Goal: Task Accomplishment & Management: Manage account settings

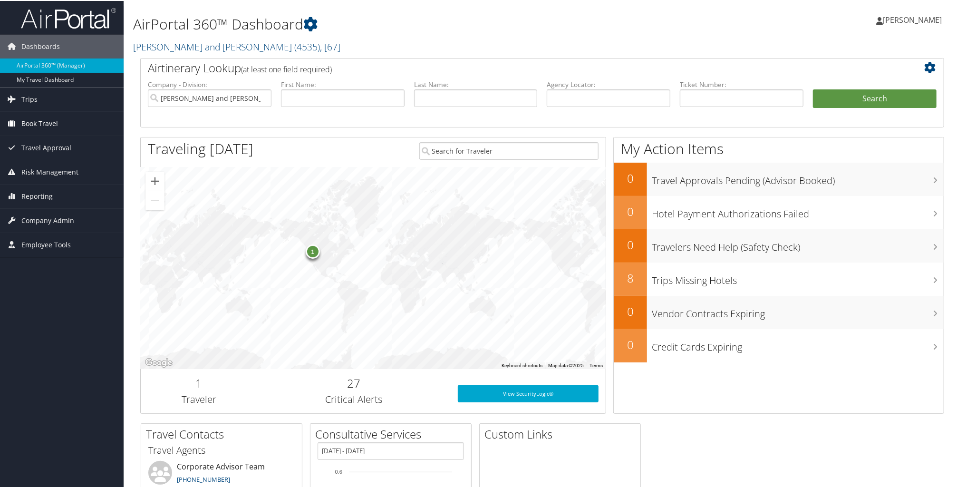
click at [54, 119] on span "Book Travel" at bounding box center [39, 123] width 37 height 24
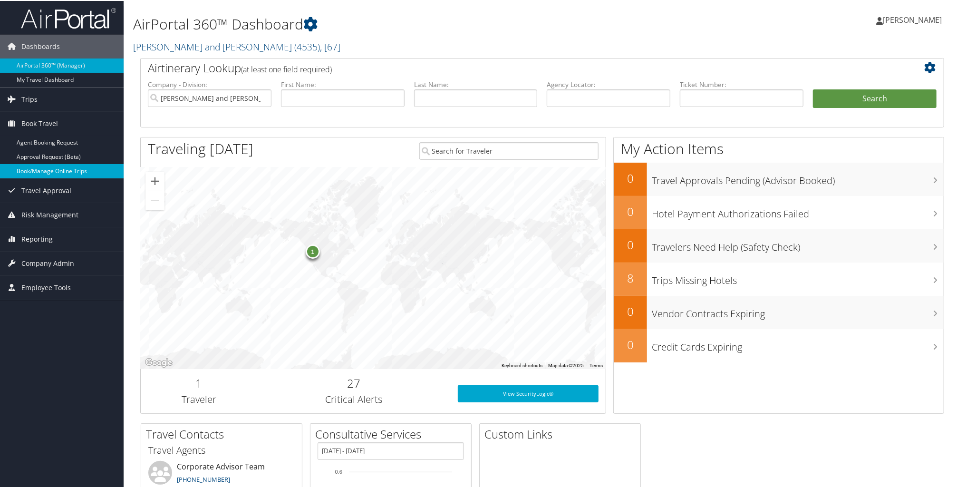
click at [62, 169] on link "Book/Manage Online Trips" at bounding box center [62, 170] width 124 height 14
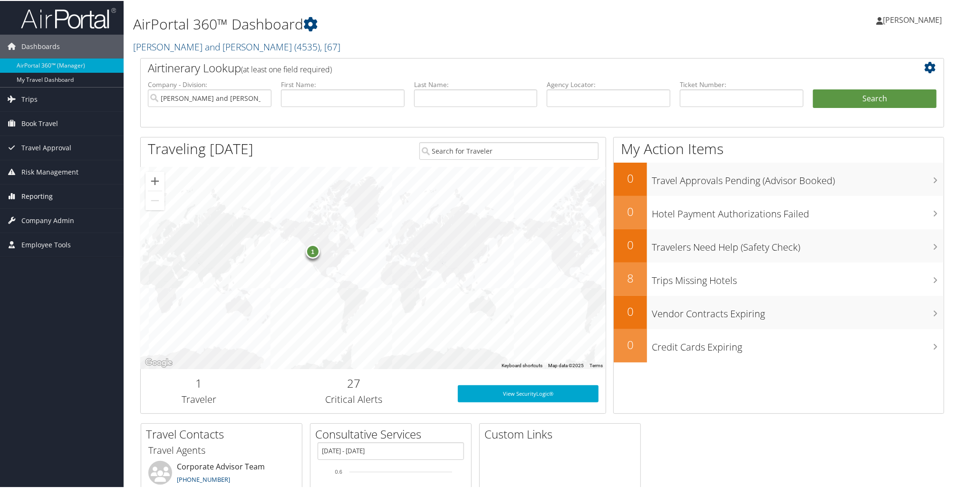
click at [29, 193] on span "Reporting" at bounding box center [36, 196] width 31 height 24
click at [40, 214] on link "Unused Tickets" at bounding box center [62, 214] width 124 height 14
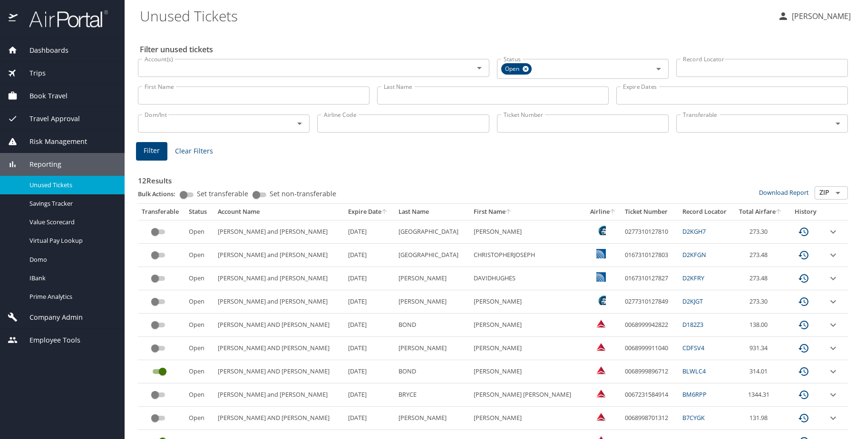
click at [390, 164] on div "12 Results Bulk Actions: Set transferable Set non-transferable Download Report …" at bounding box center [493, 344] width 710 height 363
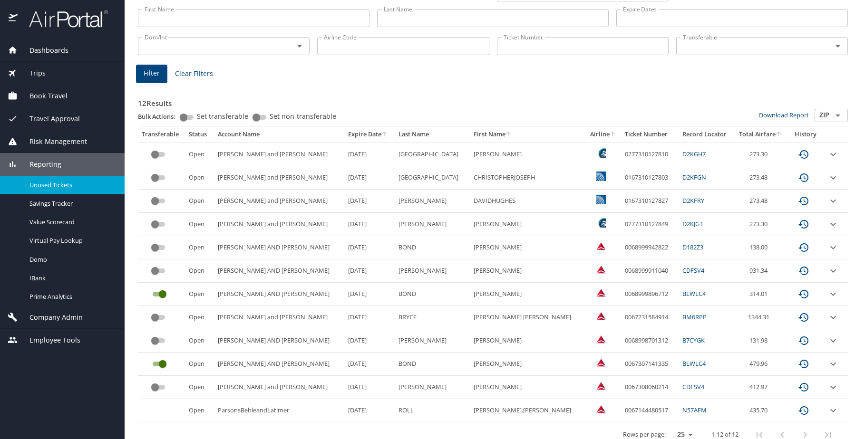
scroll to position [90, 0]
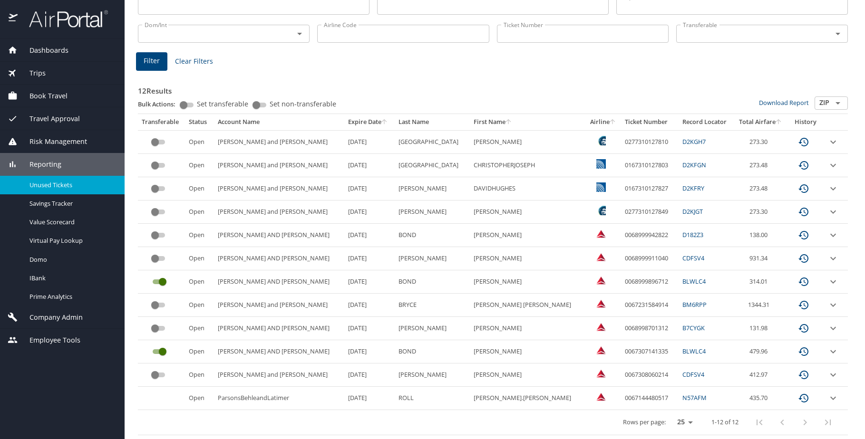
click at [157, 235] on input "custom pagination table" at bounding box center [155, 235] width 34 height 11
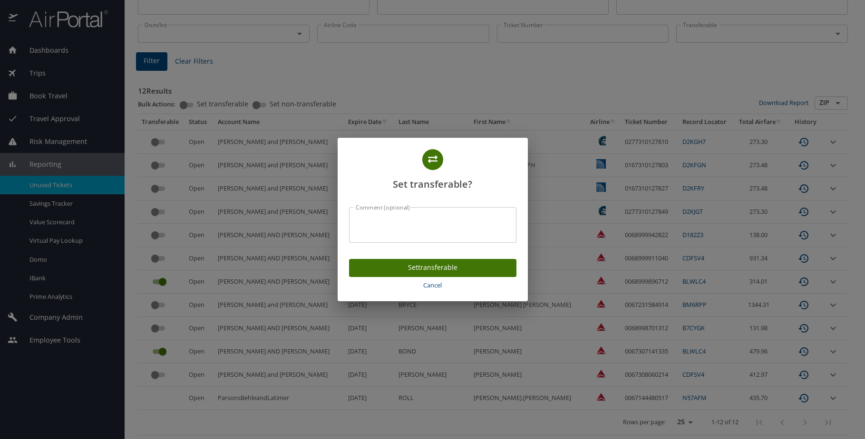
click at [456, 267] on span "Set transferable" at bounding box center [433, 268] width 152 height 12
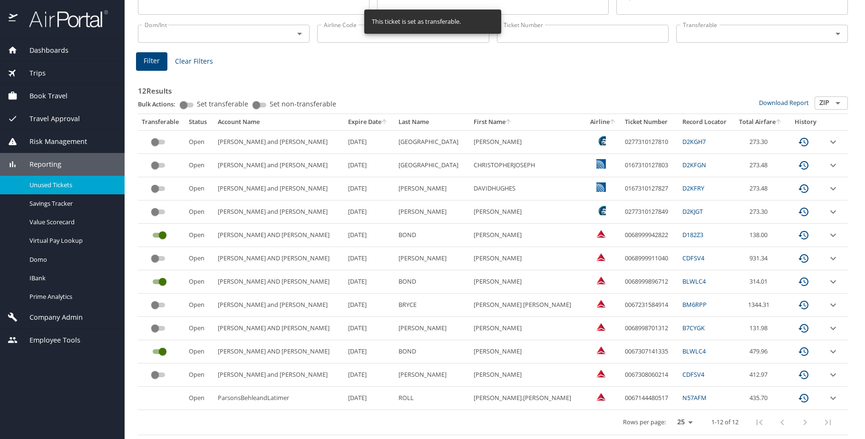
click at [469, 423] on div "Rows per page: 25 50 100 1-12 of 12" at bounding box center [491, 422] width 699 height 25
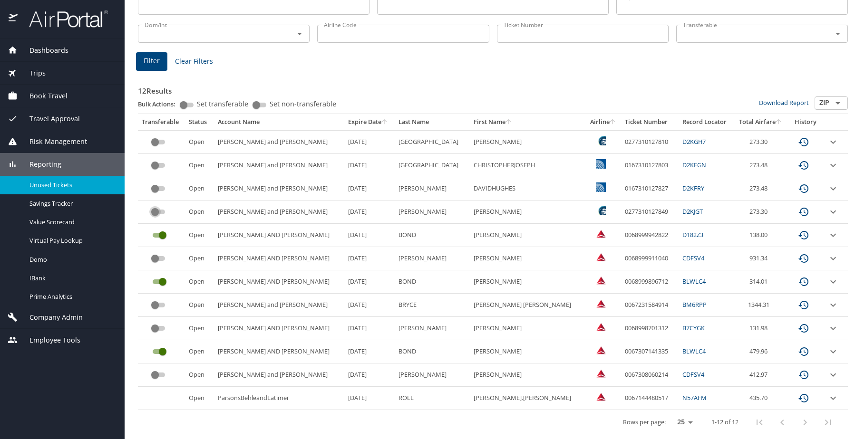
click at [156, 209] on input "custom pagination table" at bounding box center [155, 211] width 34 height 11
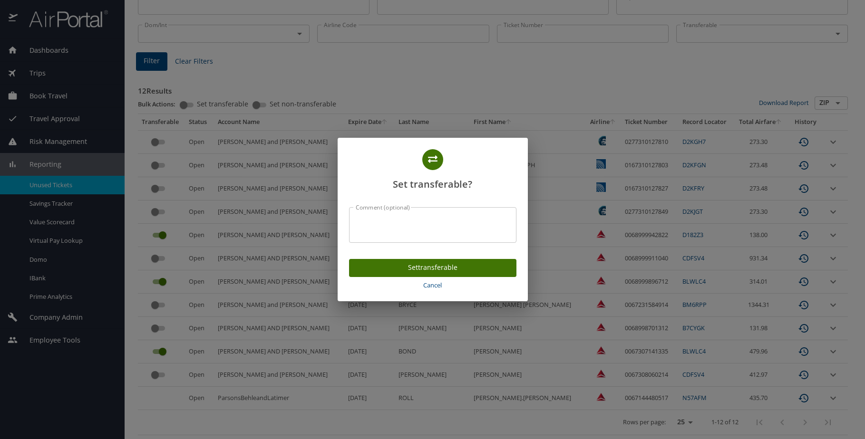
click at [455, 267] on span "Set transferable" at bounding box center [433, 268] width 152 height 12
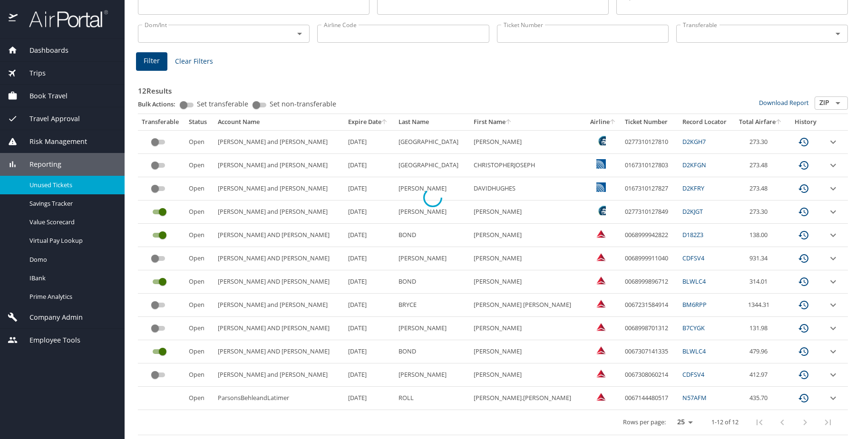
click at [158, 188] on div at bounding box center [432, 197] width 865 height 483
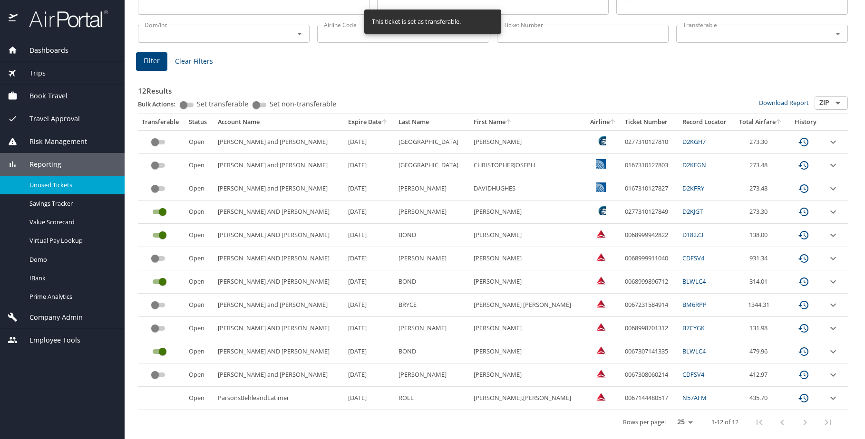
click at [156, 188] on input "custom pagination table" at bounding box center [155, 188] width 34 height 11
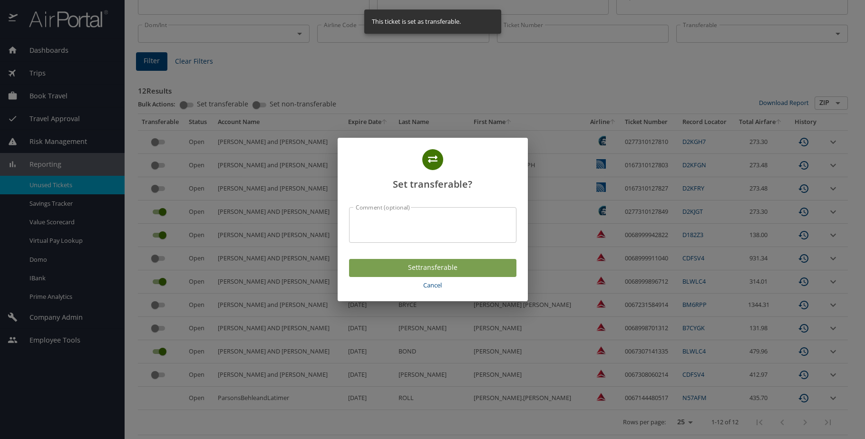
click at [427, 267] on span "Set transferable" at bounding box center [433, 268] width 152 height 12
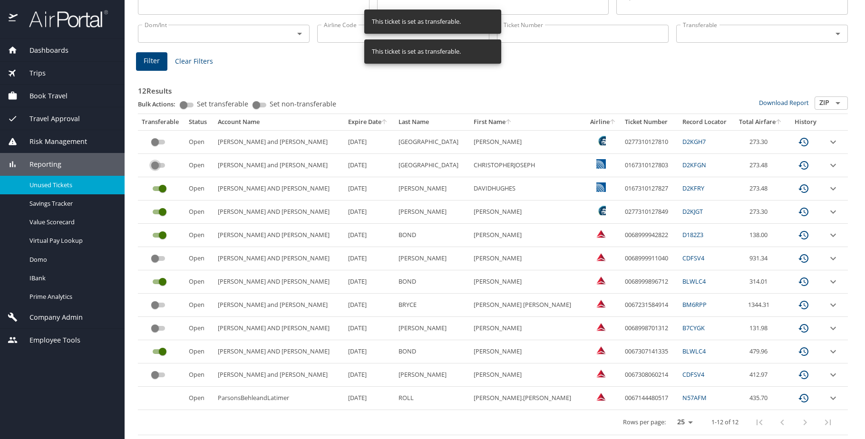
click at [155, 164] on input "custom pagination table" at bounding box center [155, 165] width 34 height 11
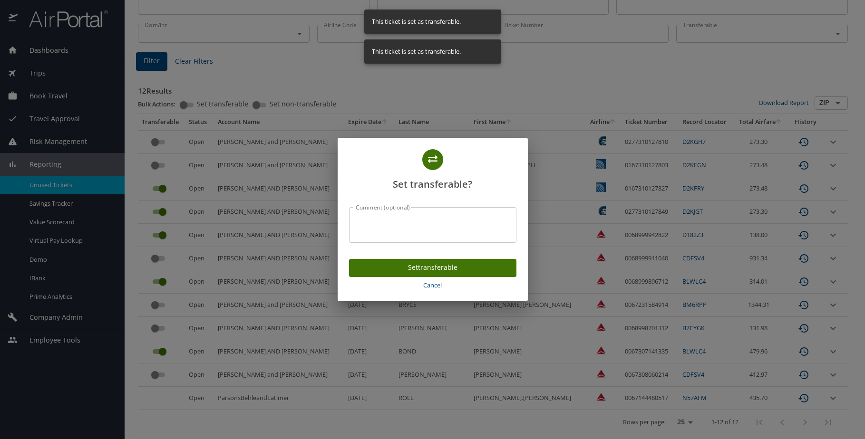
click at [401, 258] on div "Set transferable Cancel" at bounding box center [433, 277] width 190 height 50
click at [400, 268] on span "Set transferable" at bounding box center [433, 268] width 152 height 12
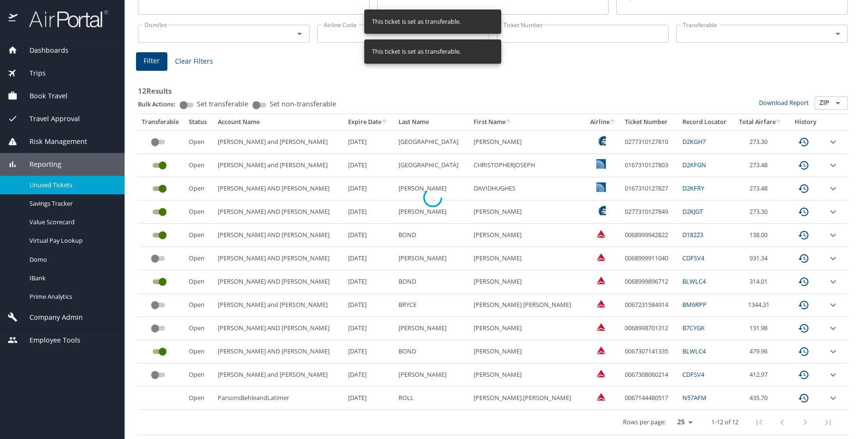
click at [158, 140] on div at bounding box center [432, 197] width 865 height 483
click at [159, 141] on input "custom pagination table" at bounding box center [155, 141] width 34 height 11
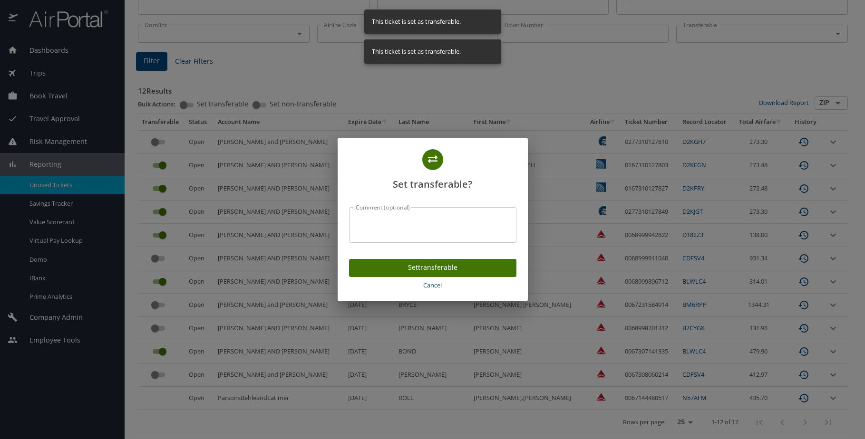
click at [405, 264] on span "Set transferable" at bounding box center [433, 268] width 152 height 12
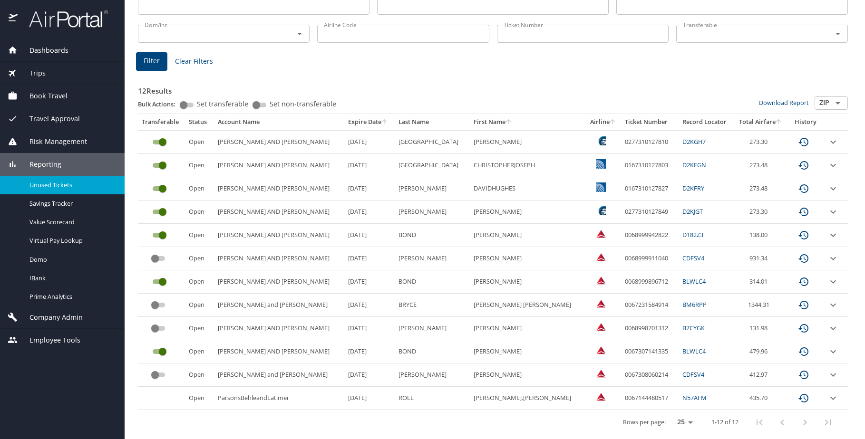
click at [650, 64] on div "Filter Clear Filters" at bounding box center [493, 61] width 714 height 19
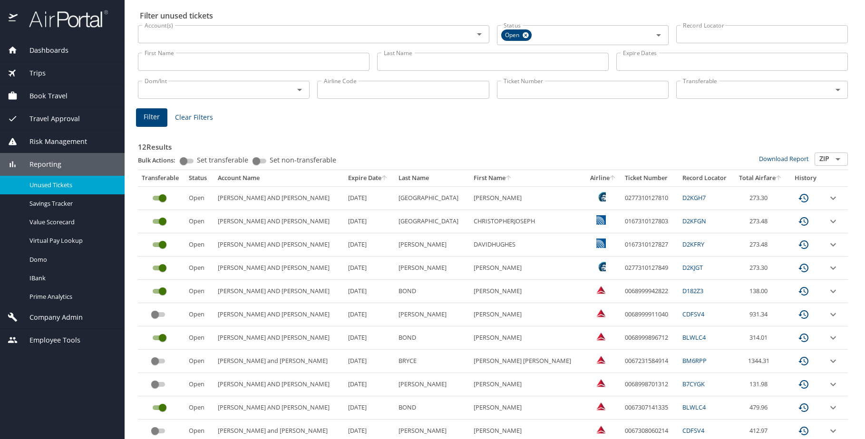
scroll to position [0, 0]
